Goal: Task Accomplishment & Management: Complete application form

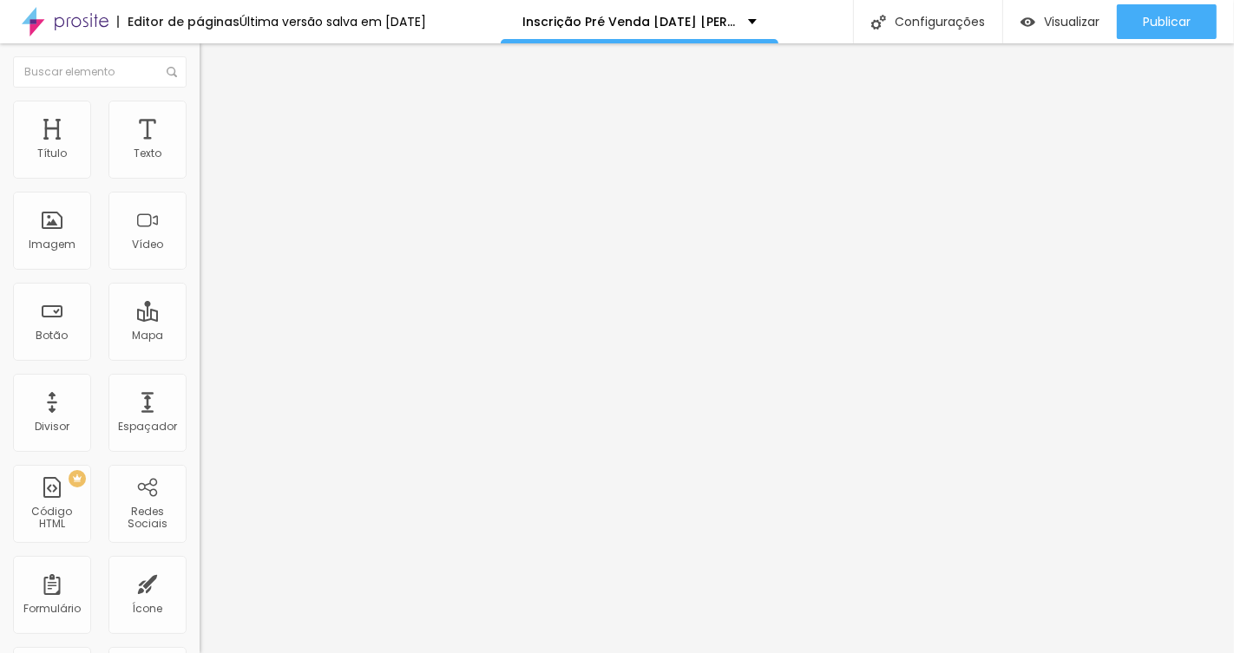
click at [200, 175] on img at bounding box center [205, 180] width 10 height 10
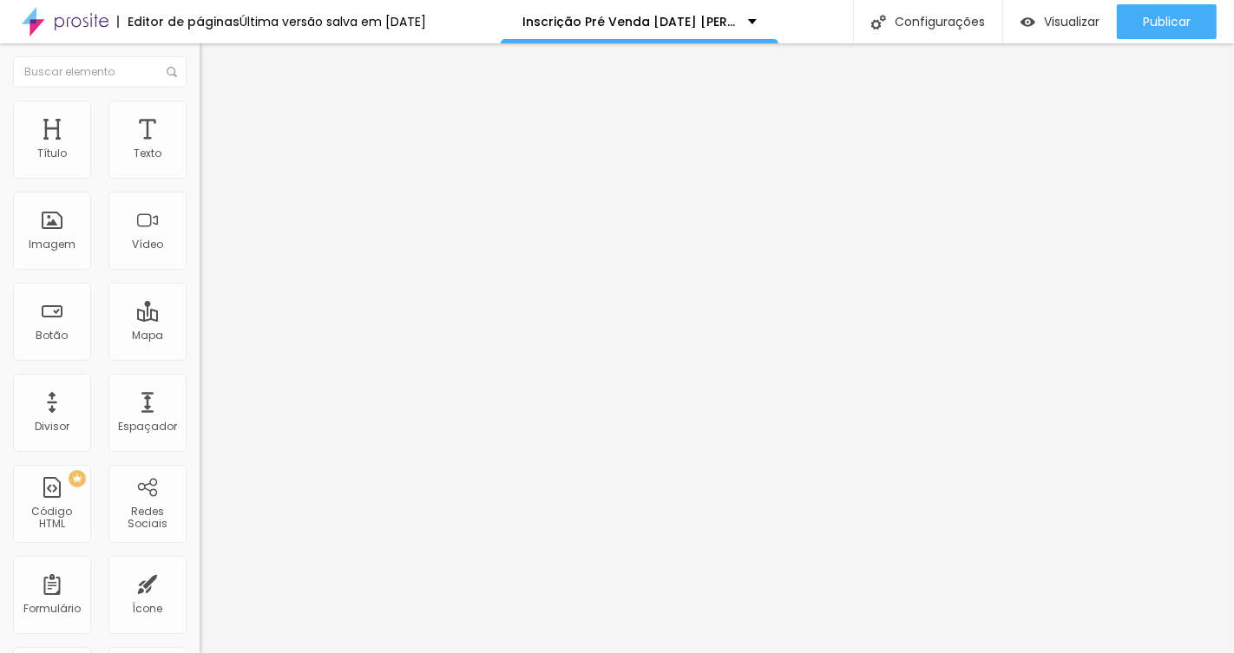
drag, startPoint x: 502, startPoint y: 293, endPoint x: 741, endPoint y: 307, distance: 239.0
type input "Ouro Plus - 40 Fotos tratadas (alta resolução - entrega via link) + Filme =Inve…"
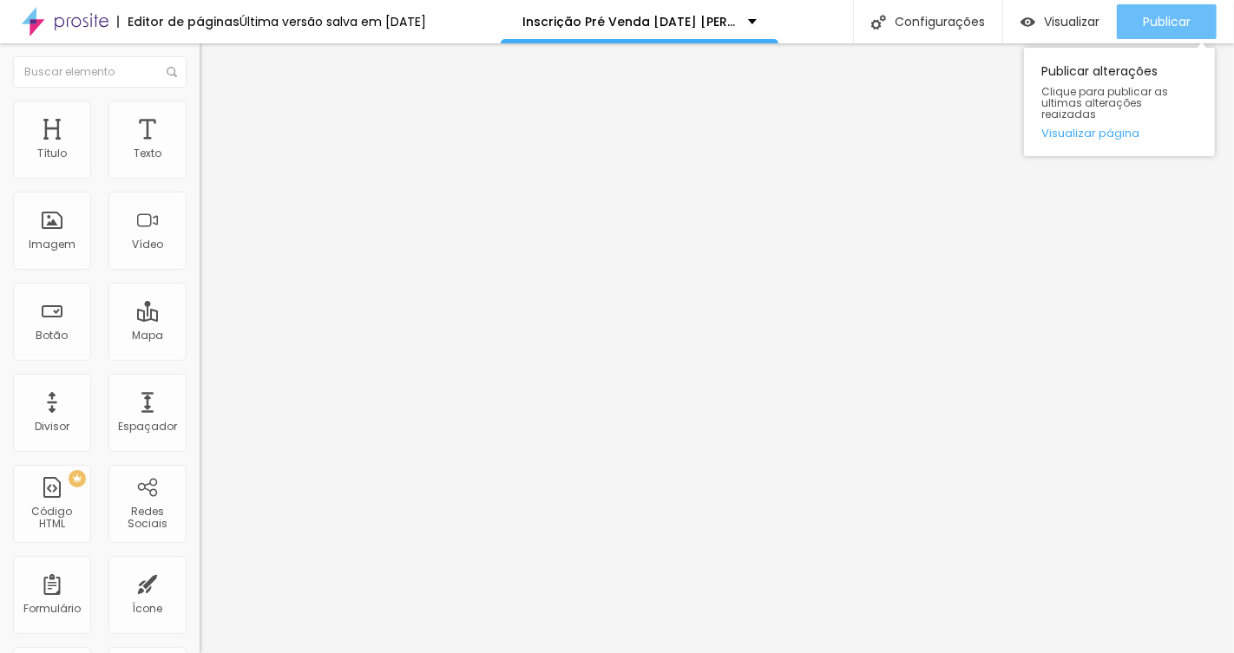
click at [1185, 16] on span "Publicar" at bounding box center [1167, 22] width 48 height 14
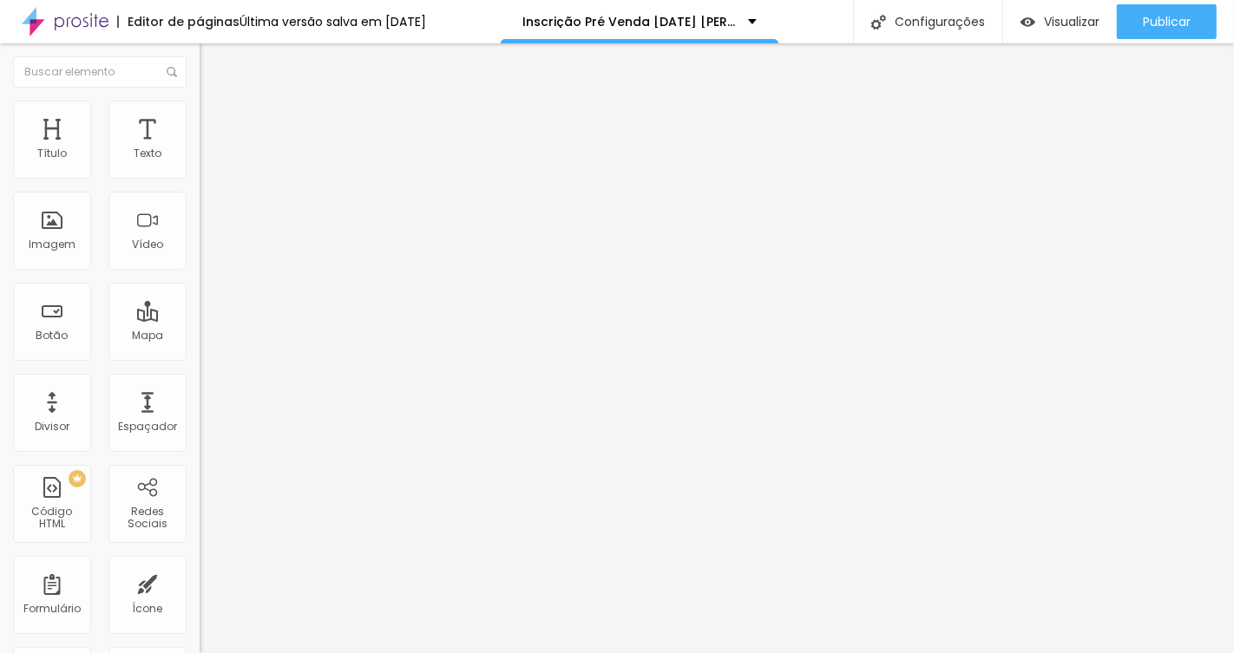
click at [200, 168] on div "Formulário [DATE]" at bounding box center [300, 161] width 200 height 52
click at [200, 174] on span at bounding box center [205, 181] width 10 height 15
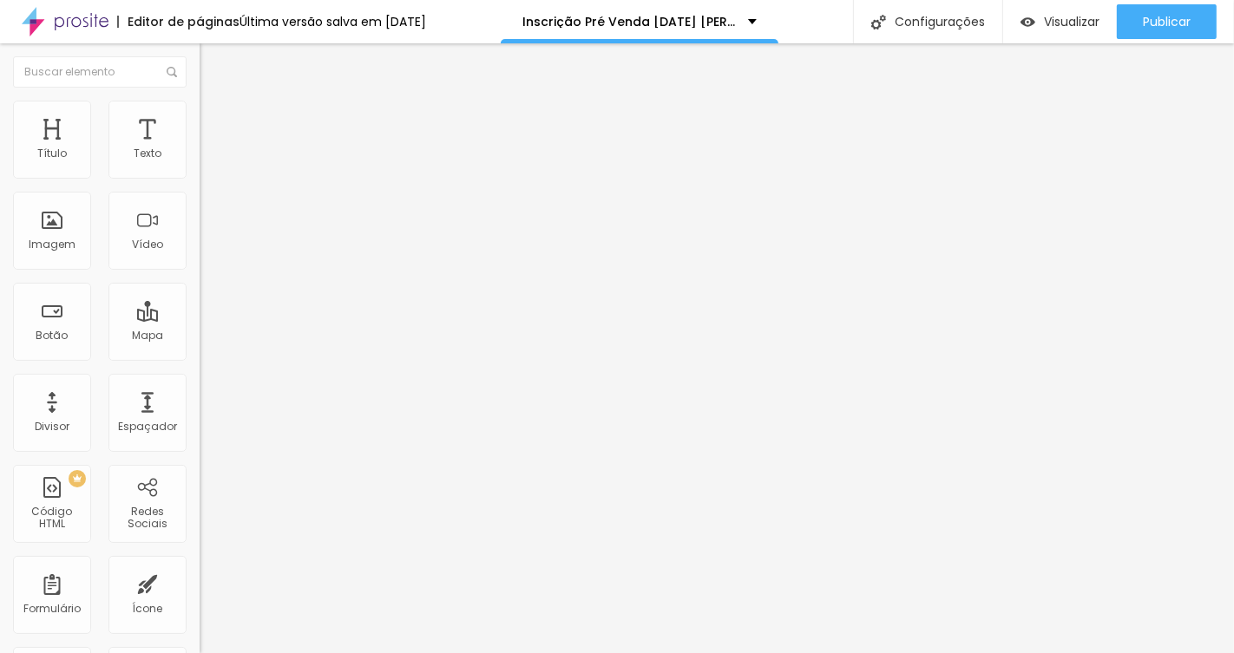
drag, startPoint x: 537, startPoint y: 376, endPoint x: 640, endPoint y: 376, distance: 103.3
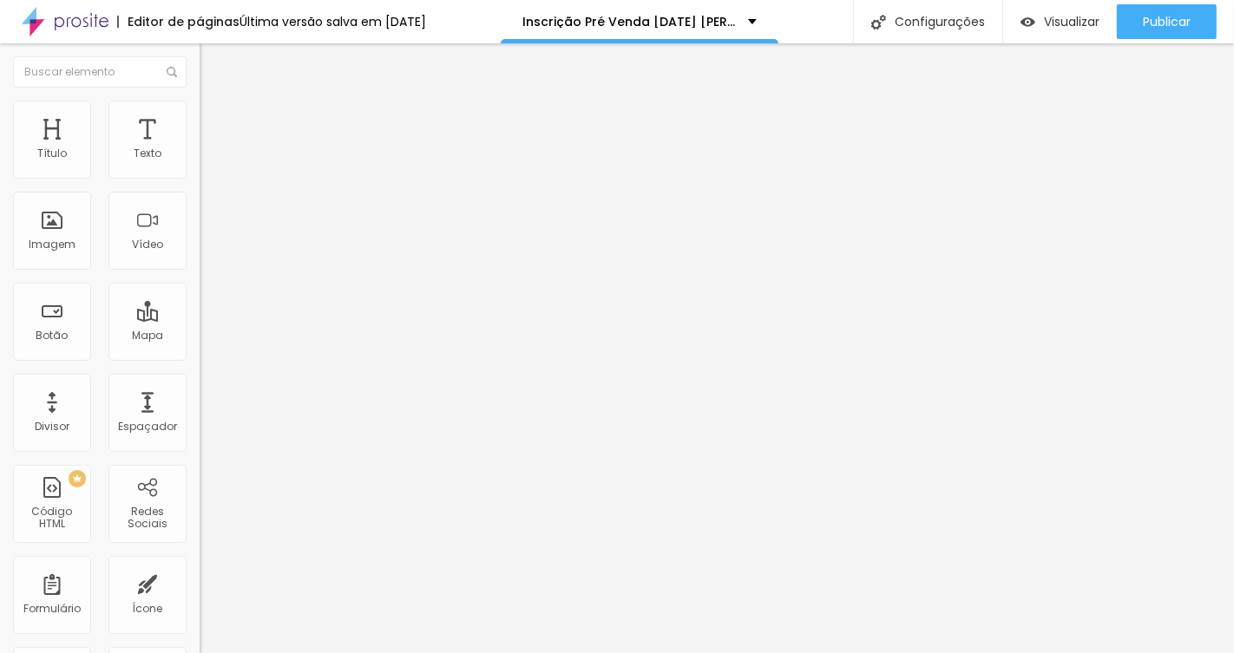
scroll to position [0, 282]
type input "Ouro Plus - 40 Fotos tratadas (alta resolução - entrega via link) + Filme Inves…"
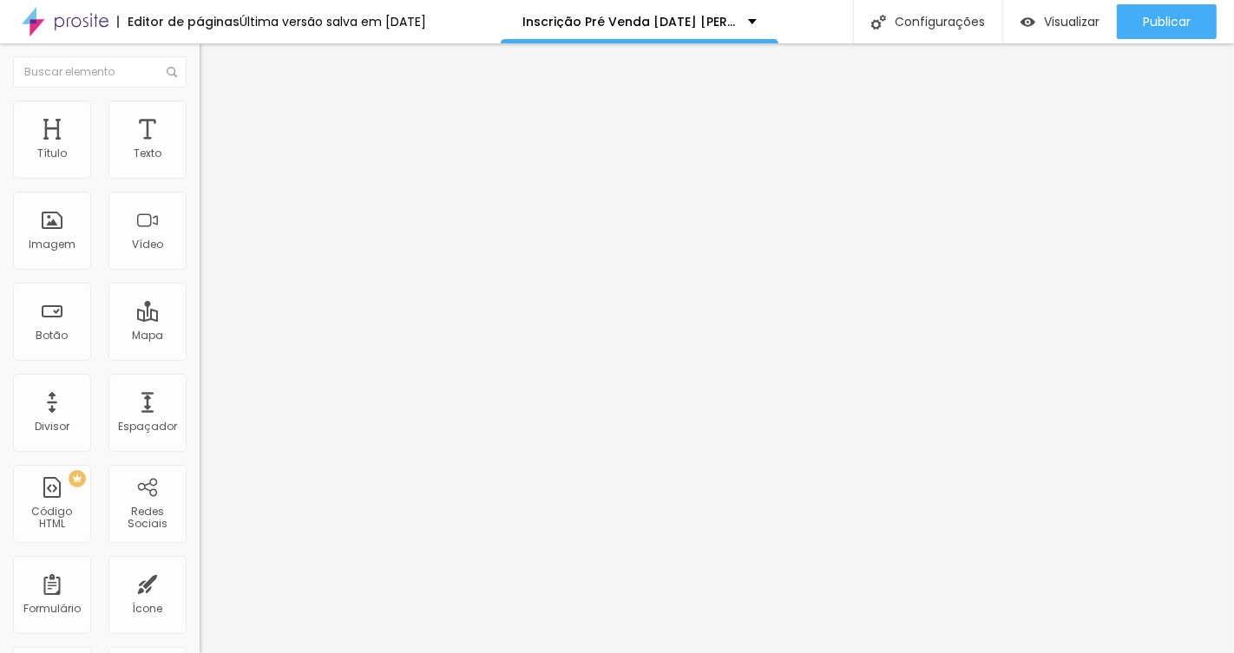
scroll to position [0, 0]
drag, startPoint x: 568, startPoint y: 379, endPoint x: 681, endPoint y: 380, distance: 112.8
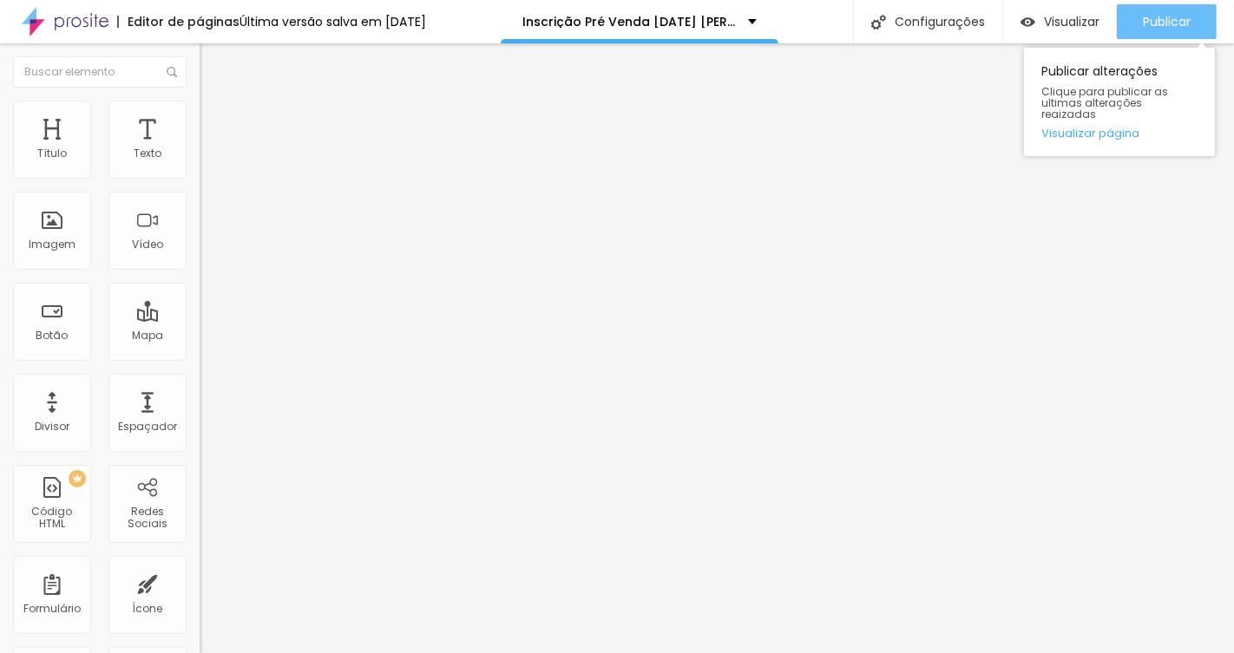
click at [1143, 25] on span "Publicar" at bounding box center [1167, 22] width 48 height 14
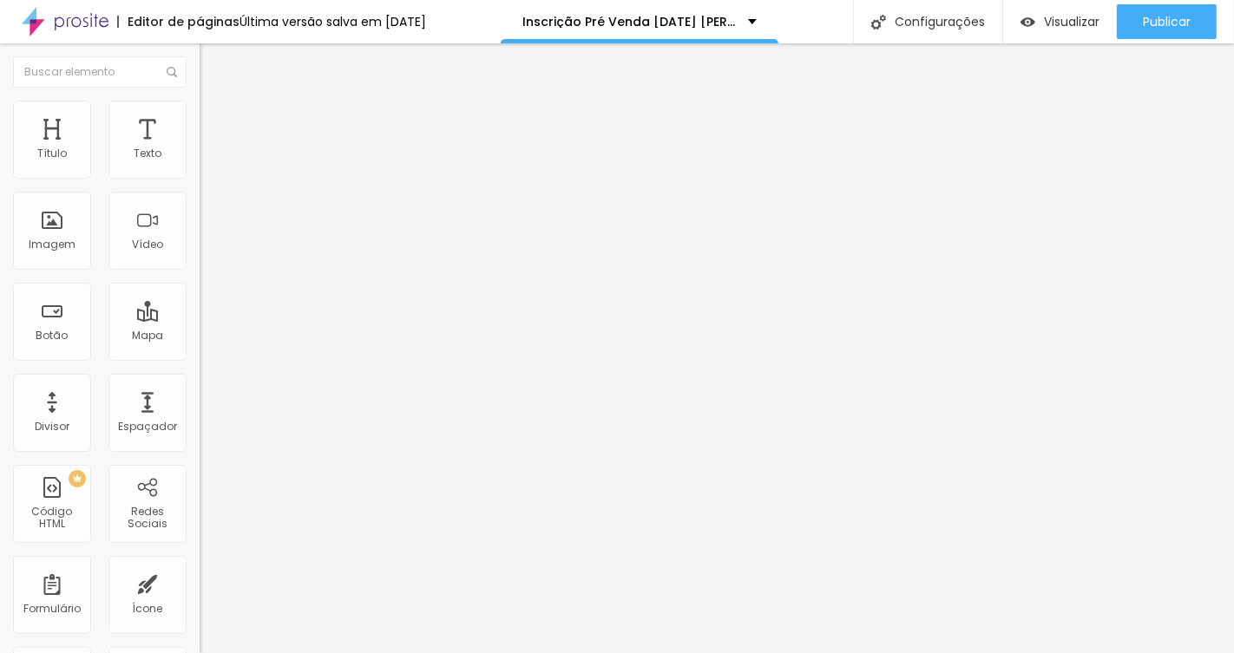
click at [200, 148] on span "Formulário" at bounding box center [228, 140] width 57 height 15
click at [200, 175] on img at bounding box center [205, 180] width 10 height 10
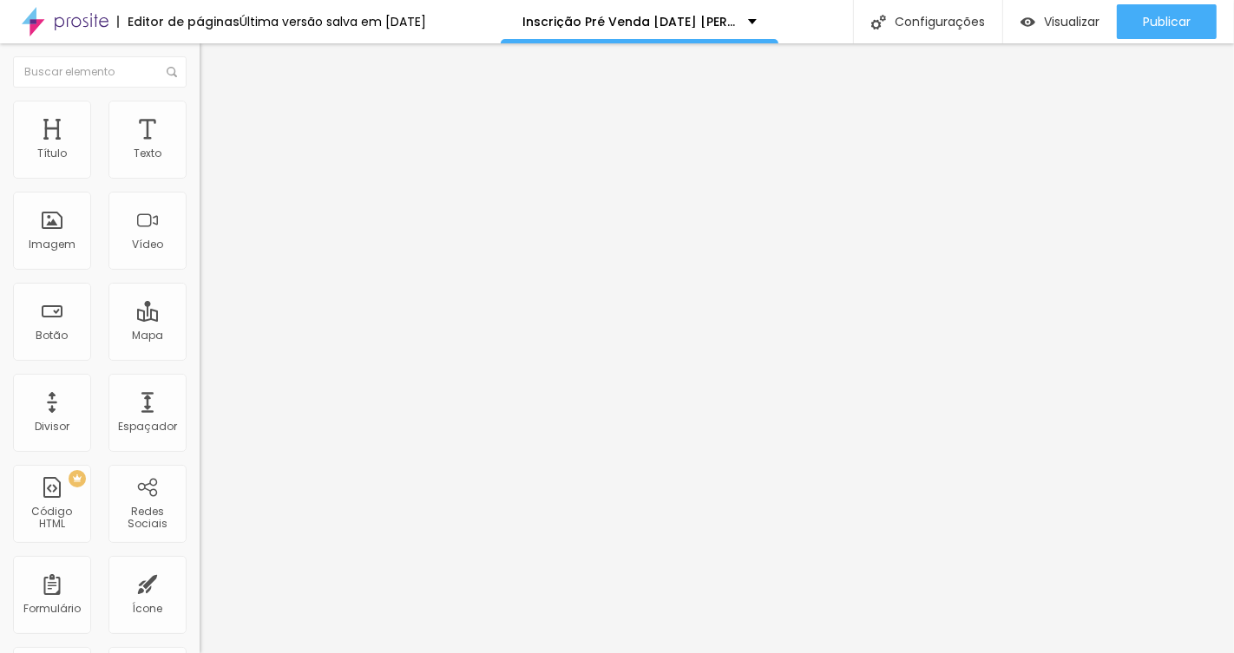
paste input "Platina - 80 Fotos tratadas (alta resolução - entrega via link) Investimento R$…"
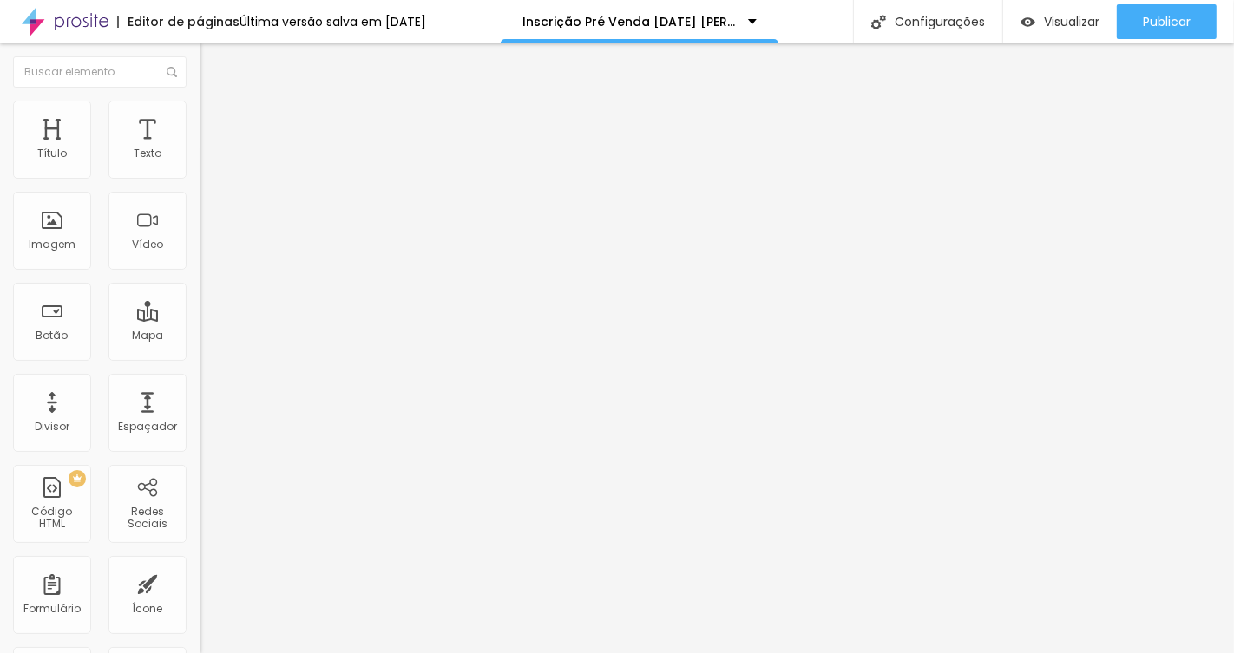
drag, startPoint x: 565, startPoint y: 301, endPoint x: 320, endPoint y: 294, distance: 244.8
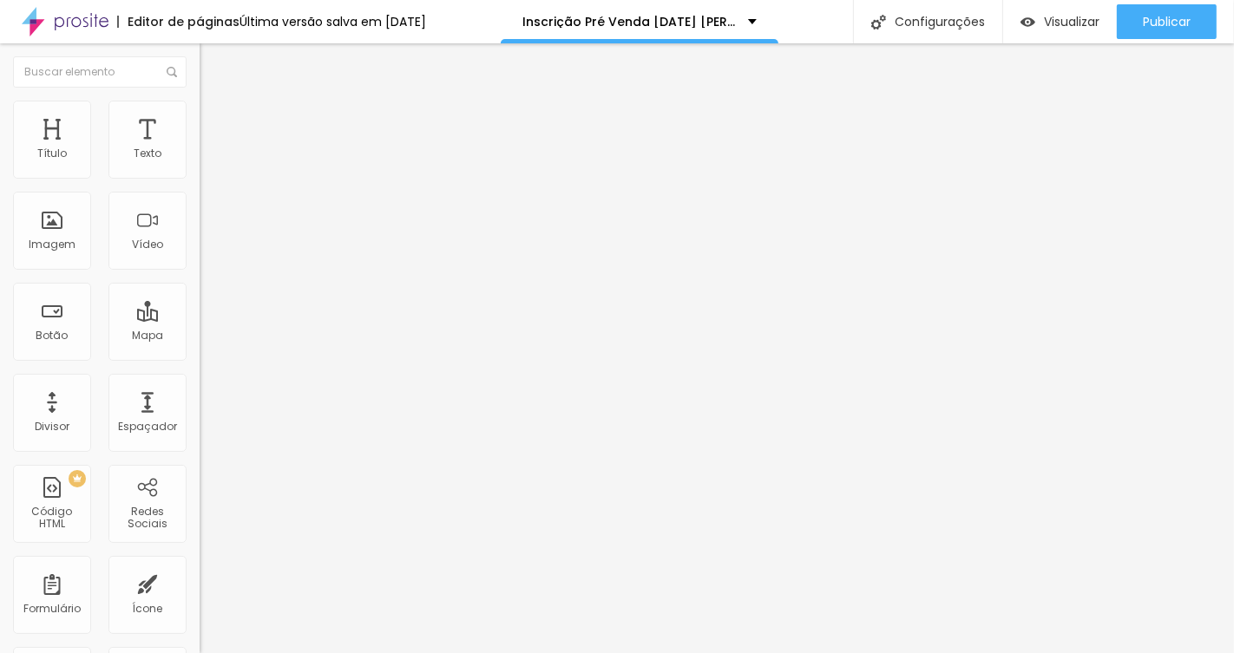
type input "Platina Plus - 80 Fotos tratadas (alta resolução - entrega via link) +Filme - I…"
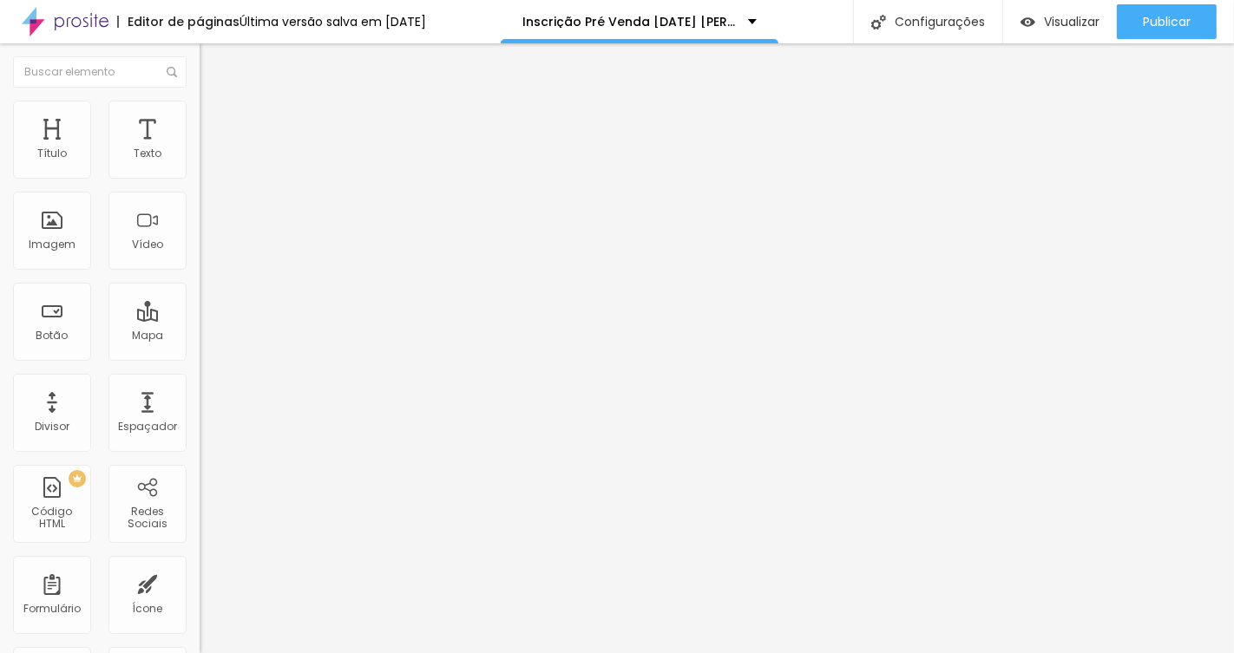
drag, startPoint x: 523, startPoint y: 151, endPoint x: 859, endPoint y: 149, distance: 335.8
drag, startPoint x: 538, startPoint y: 146, endPoint x: 817, endPoint y: 147, distance: 279.4
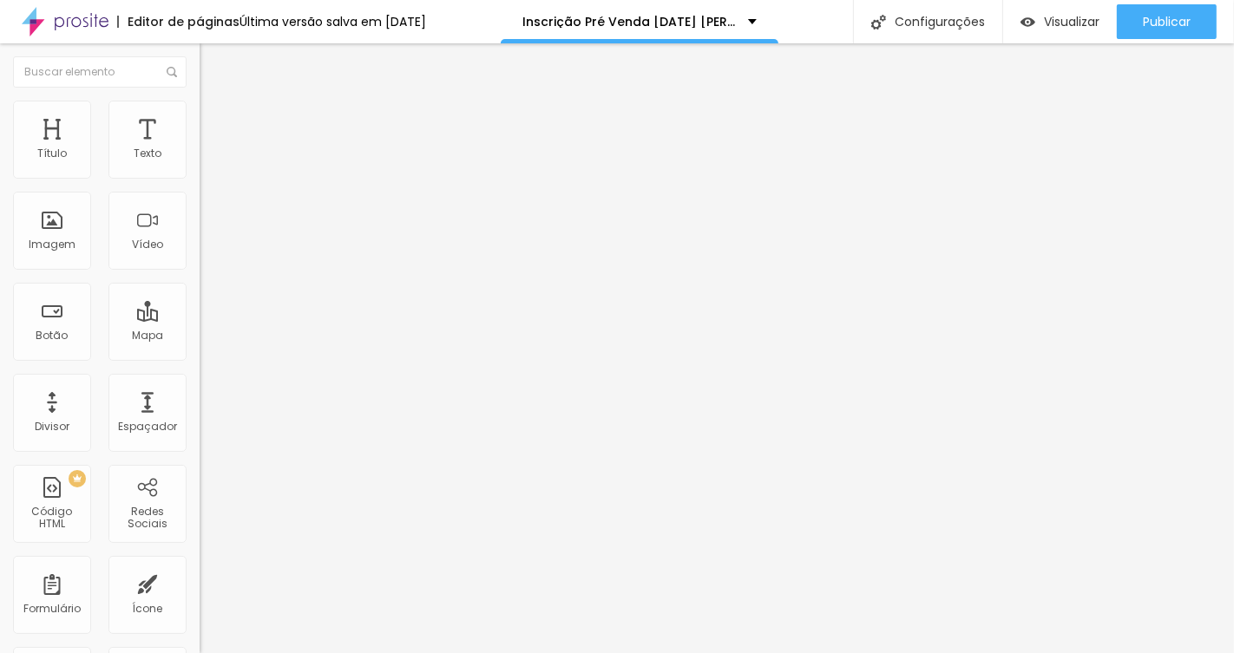
type input "Ouro Plus - 40 Fotos tratadas (alta resolução - entrega via link) + Filme - Inv…"
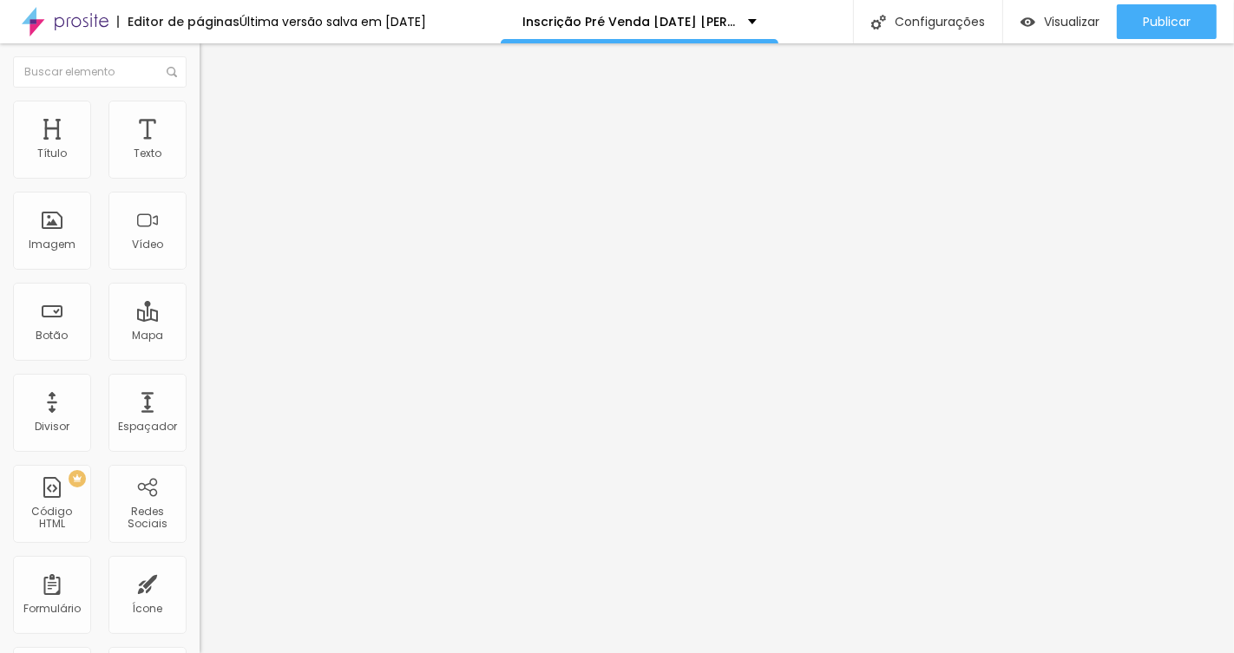
click at [200, 175] on img at bounding box center [205, 180] width 10 height 10
drag, startPoint x: 353, startPoint y: 405, endPoint x: 351, endPoint y: 354, distance: 51.2
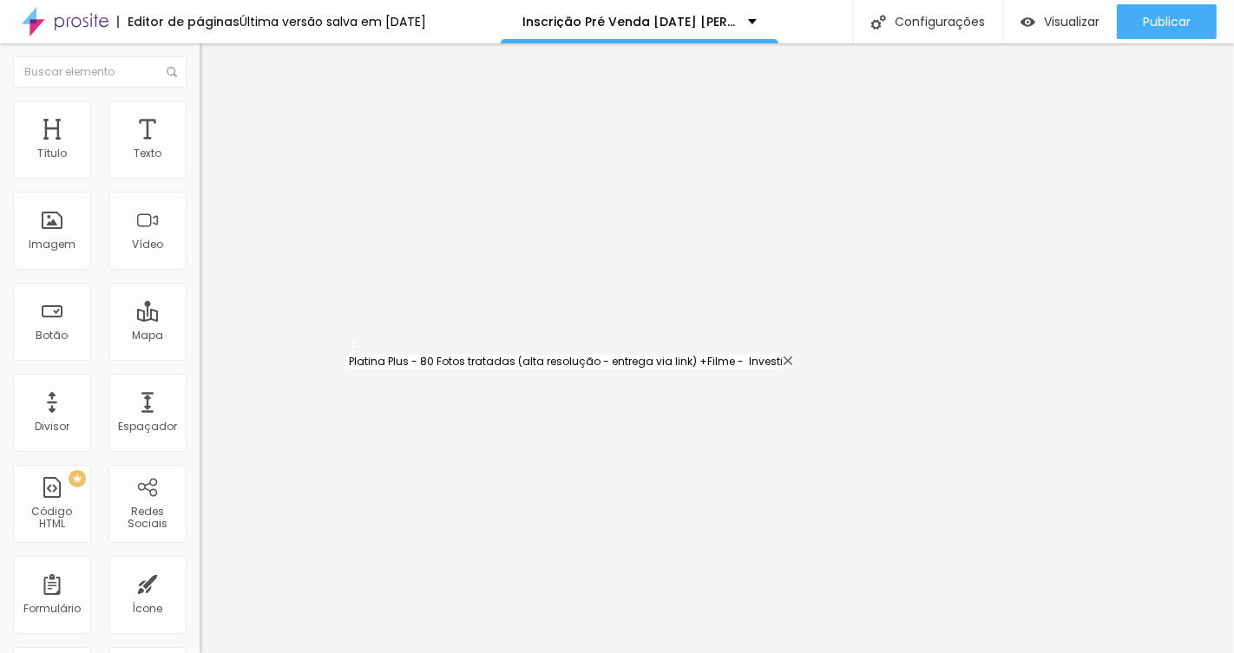
type input "Platina Plus - 80 Fotos tratadas (alta resolução - entrega via link) +Filme - I…"
type input "Filme do ensaio - Investimento R$990"
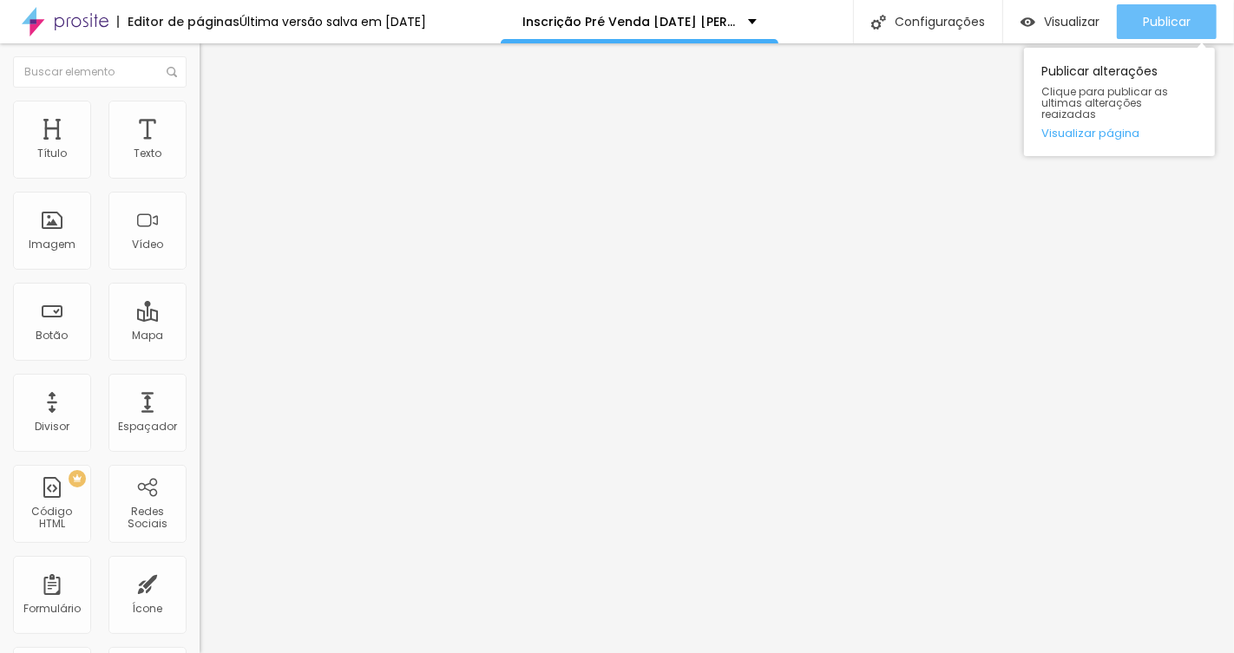
click at [1137, 15] on button "Publicar" at bounding box center [1167, 21] width 100 height 35
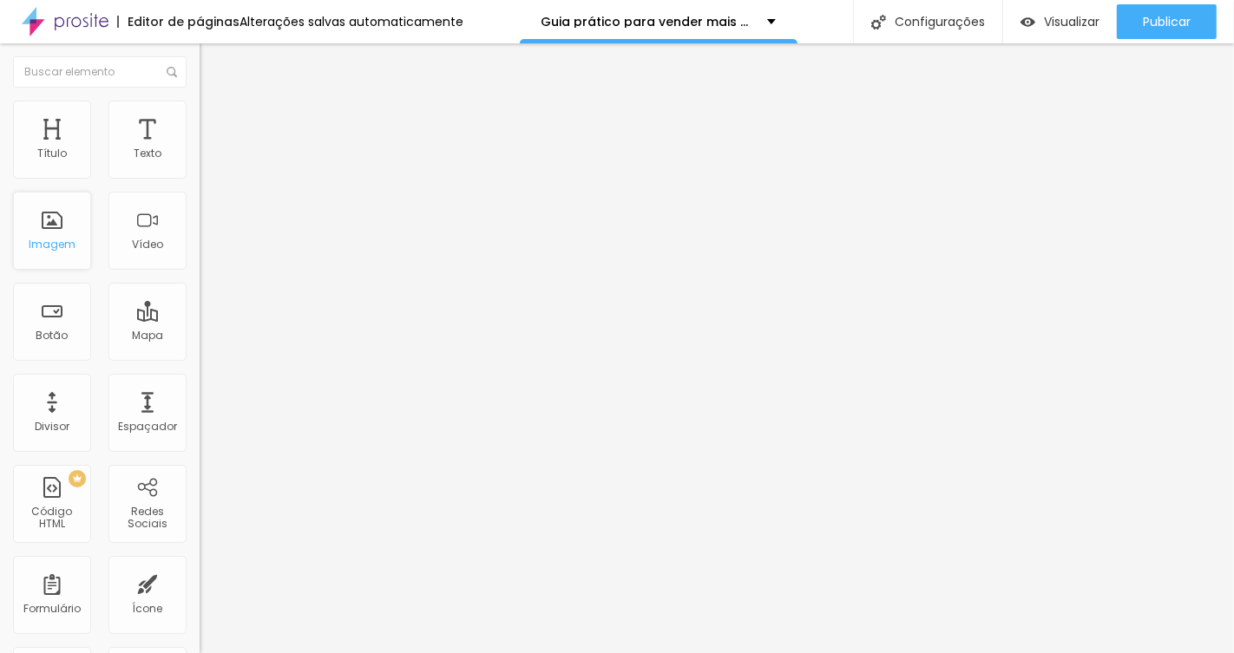
click at [71, 214] on div "Imagem" at bounding box center [52, 231] width 78 height 78
click at [215, 117] on span "Estilo" at bounding box center [228, 112] width 27 height 15
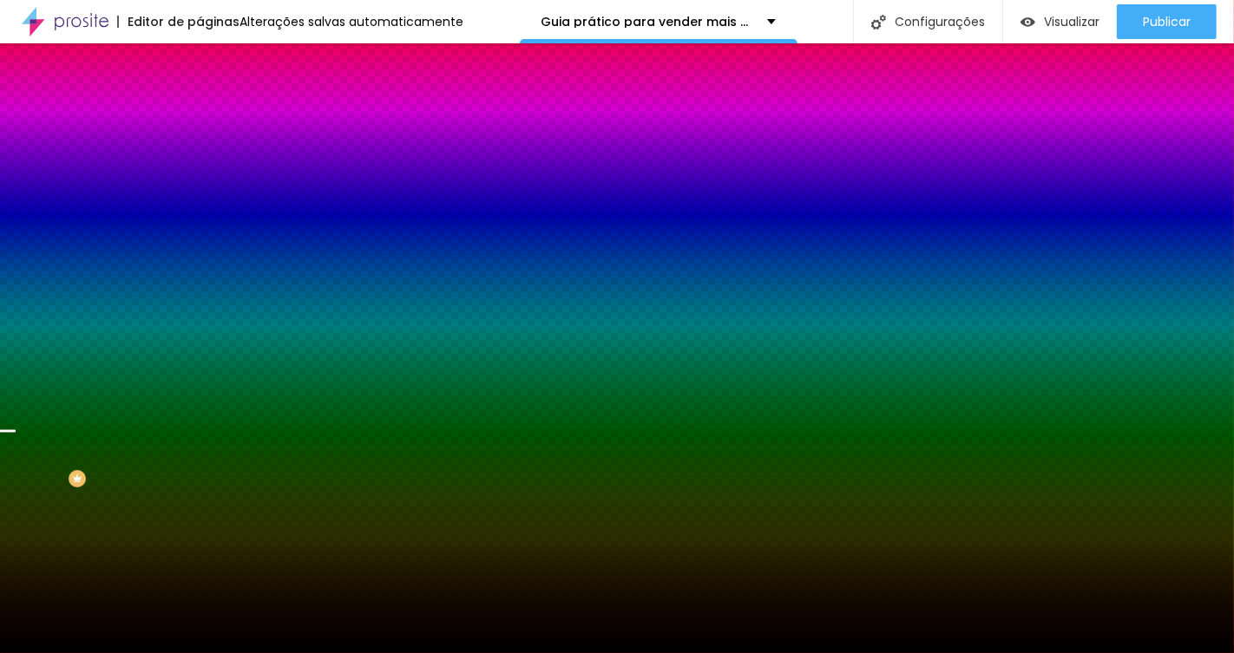
click at [200, 118] on li "Avançado" at bounding box center [300, 126] width 200 height 17
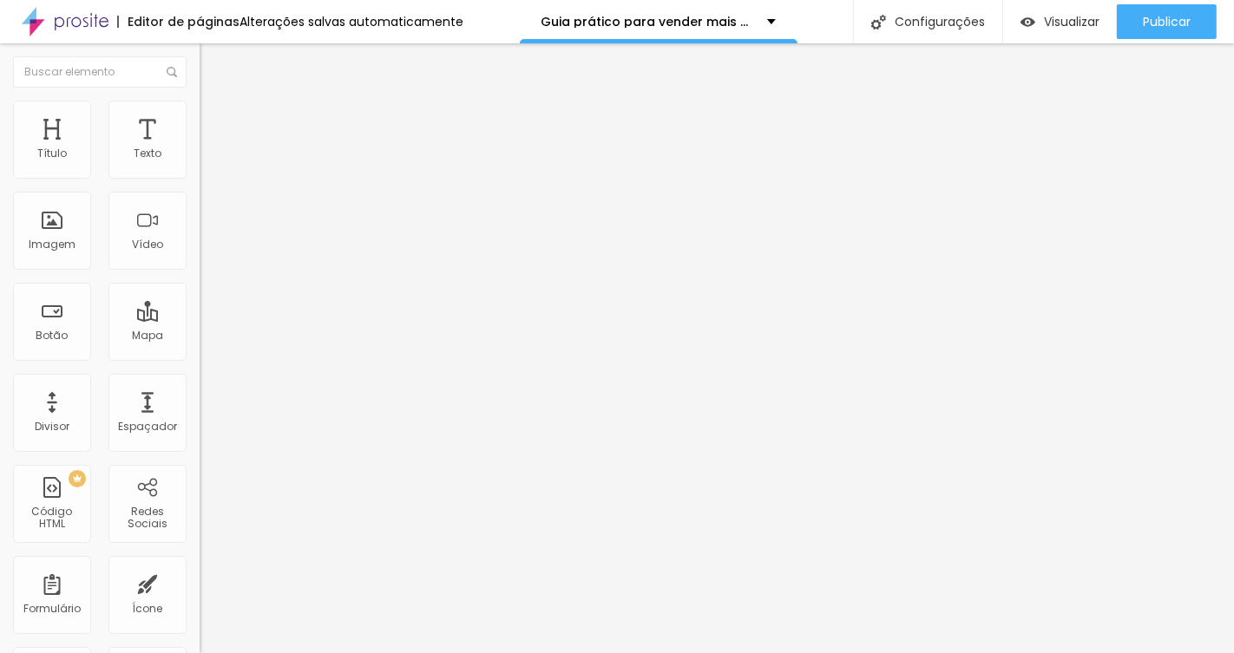
click at [200, 108] on ul "Conteúdo Estilo Avançado" at bounding box center [300, 109] width 200 height 52
click at [200, 108] on li "Estilo" at bounding box center [300, 109] width 200 height 17
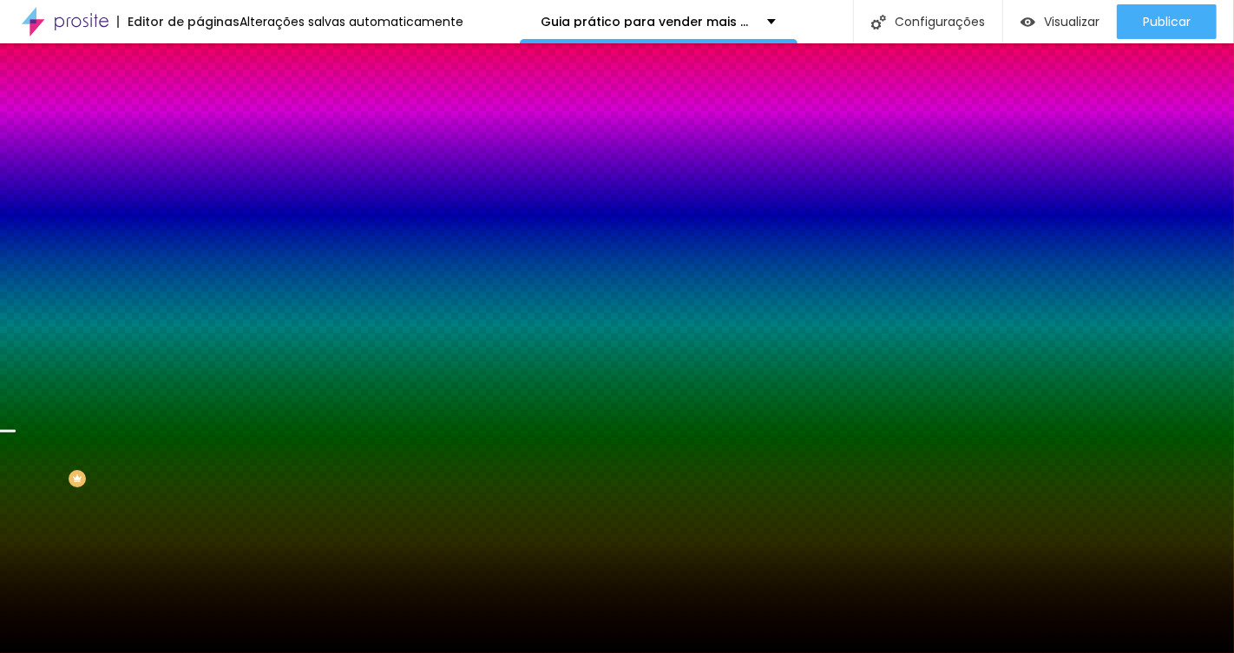
click at [200, 160] on span "Trocar imagem" at bounding box center [247, 152] width 95 height 15
